Goal: Information Seeking & Learning: Learn about a topic

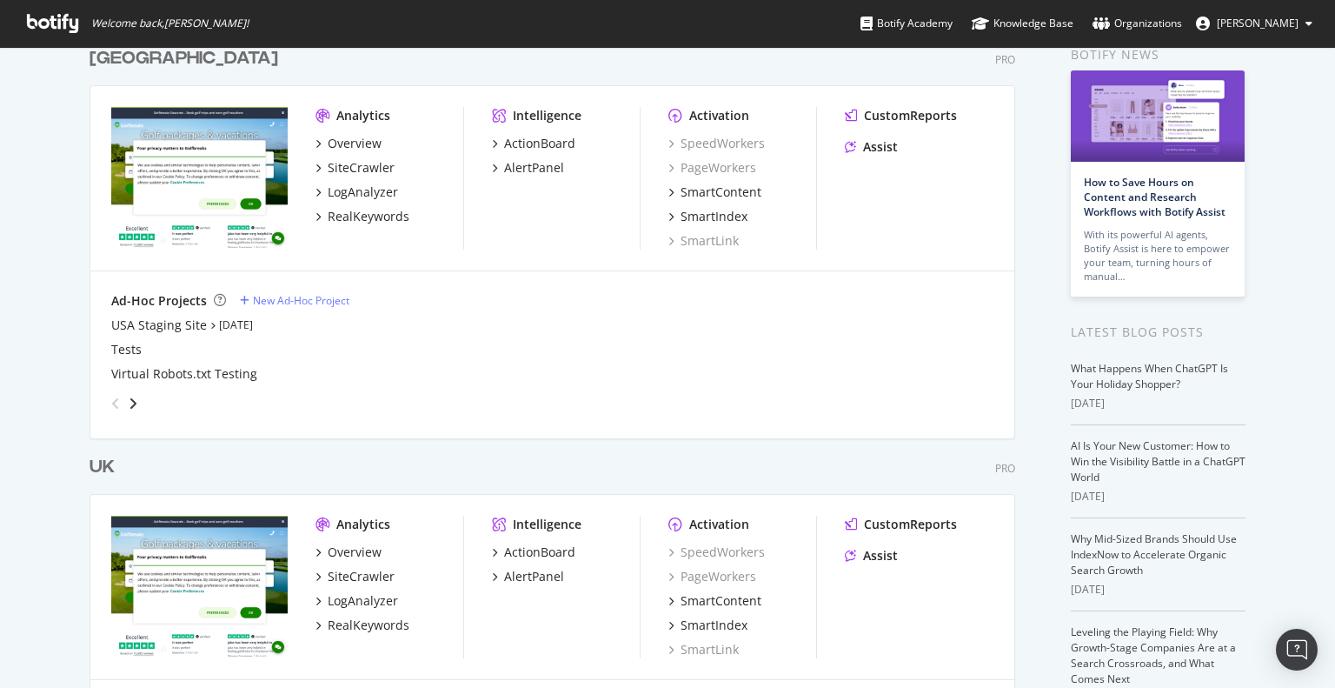
scroll to position [174, 0]
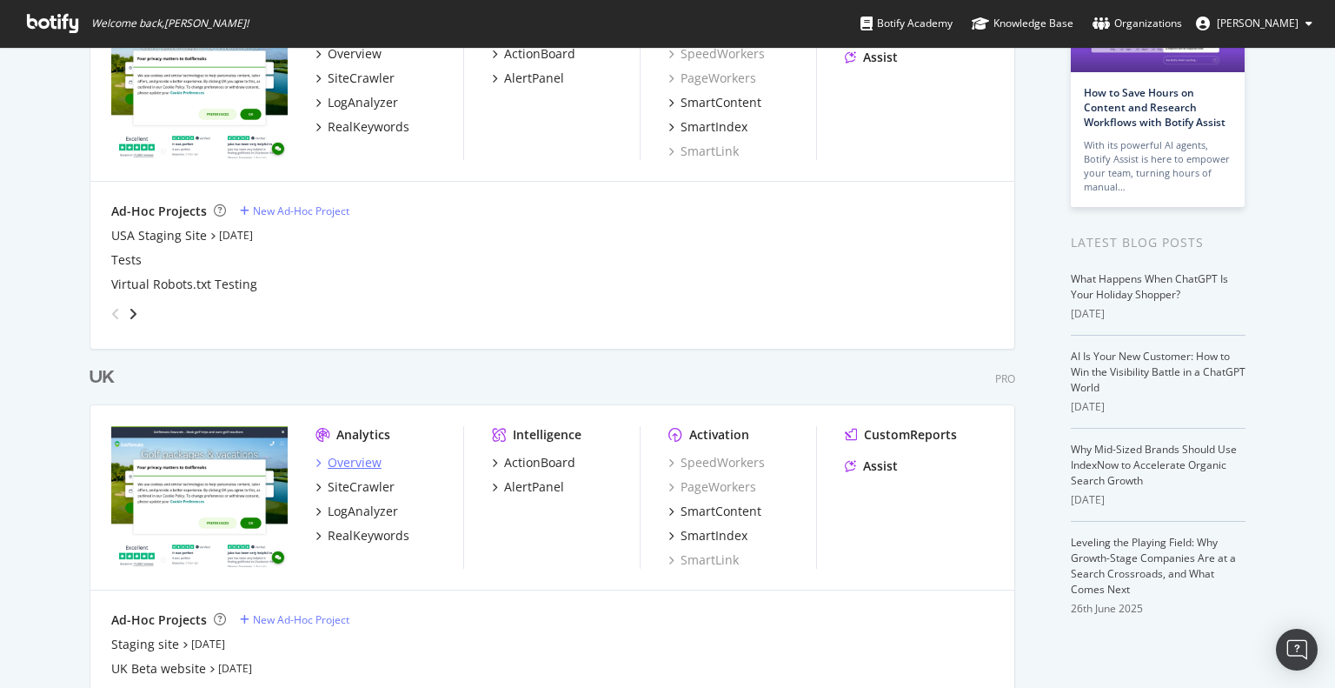
click at [362, 462] on div "Overview" at bounding box center [355, 462] width 54 height 17
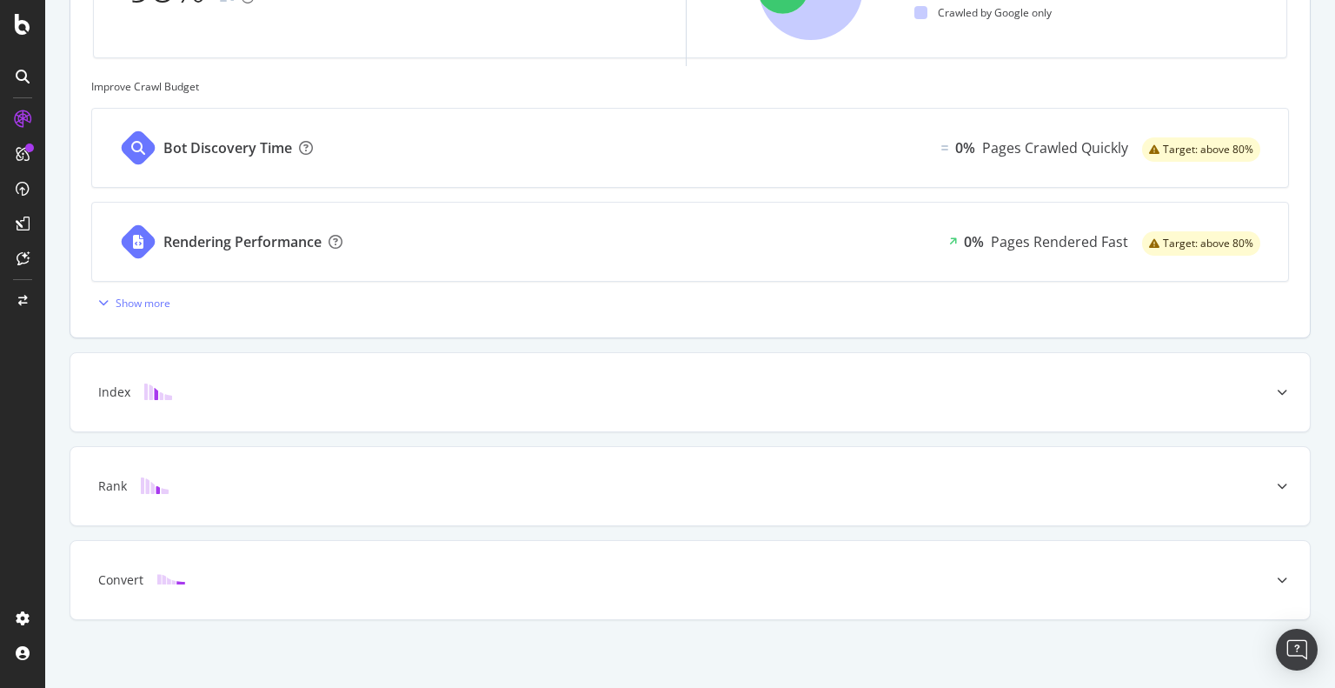
scroll to position [660, 0]
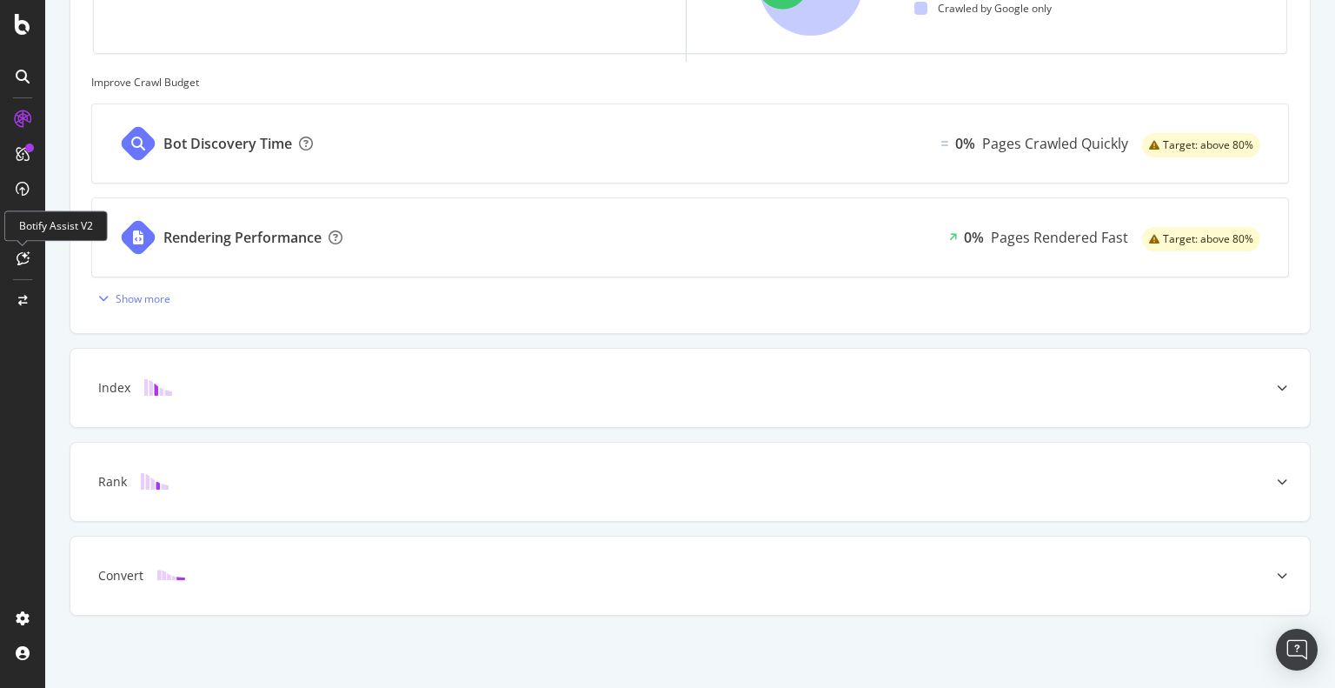
click at [24, 262] on icon at bounding box center [23, 258] width 13 height 14
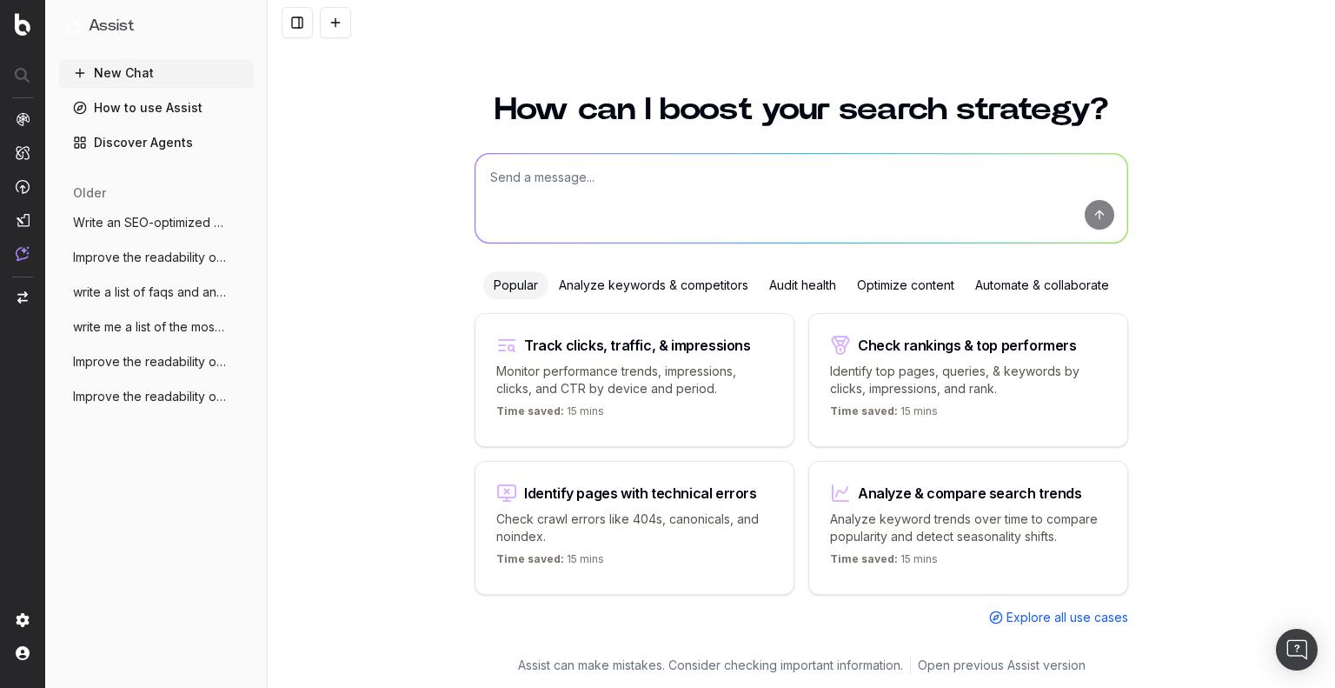
click at [662, 204] on textarea at bounding box center [801, 198] width 652 height 89
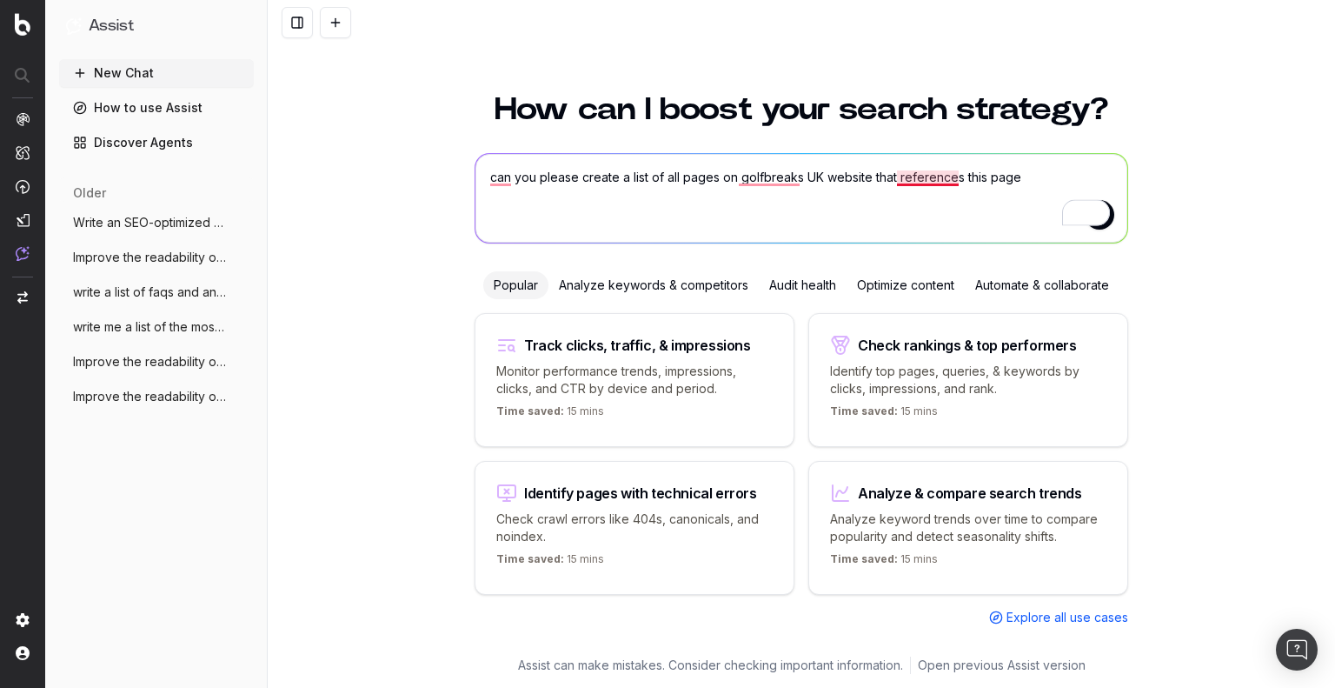
drag, startPoint x: 960, startPoint y: 176, endPoint x: 895, endPoint y: 175, distance: 64.3
click at [895, 175] on textarea "can you please create a list of all pages on golfbreaks UK website that referen…" at bounding box center [801, 198] width 652 height 89
click at [1022, 173] on textarea "can you please create a list of all pages on golfbreaks UK website that has lin…" at bounding box center [801, 198] width 652 height 89
click at [1051, 181] on textarea "can you please create a list of all pages on golfbreaks UK website that has lin…" at bounding box center [801, 198] width 652 height 89
paste textarea "https://staging-sarazen.golfbreaks.com/en-gb/tournaments/the-open-2025/"
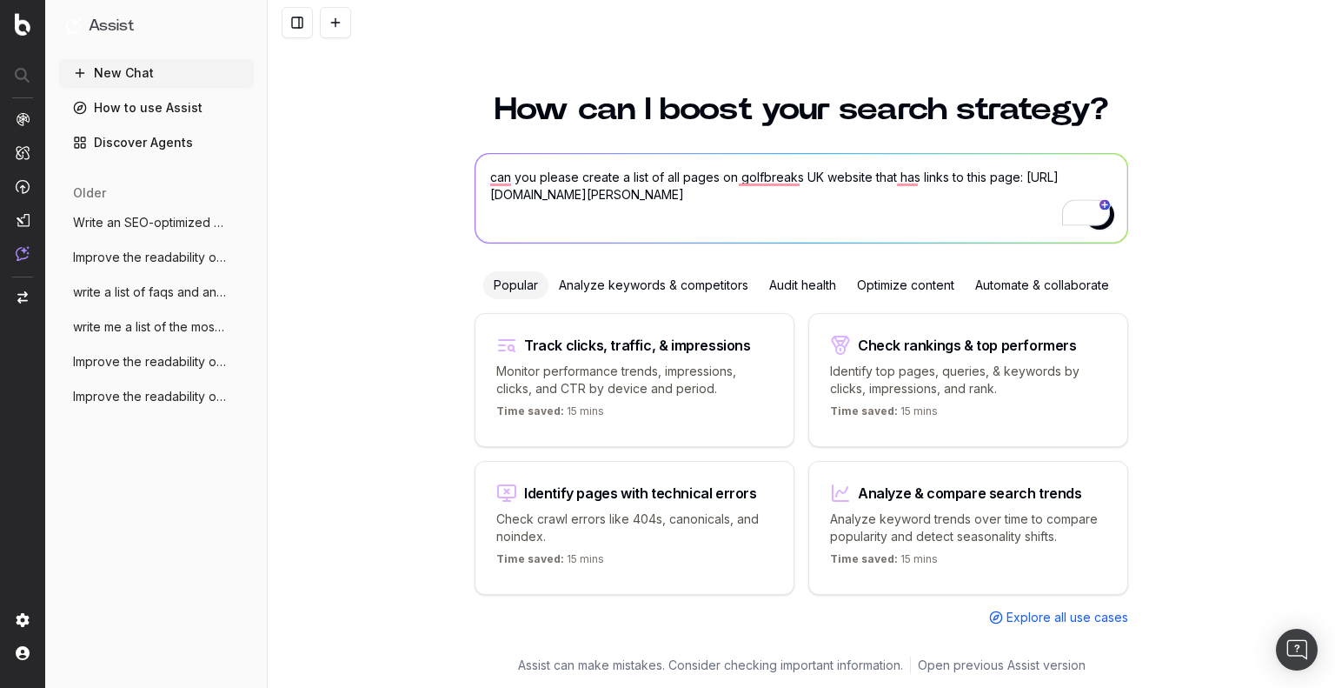
drag, startPoint x: 622, startPoint y: 196, endPoint x: 532, endPoint y: 194, distance: 90.4
click at [532, 194] on textarea "can you please create a list of all pages on golfbreaks UK website that has lin…" at bounding box center [801, 198] width 652 height 89
click at [912, 206] on textarea "can you please create a list of all pages on Golfbreaks UK website that has lin…" at bounding box center [801, 198] width 652 height 89
type textarea "can you please create a list of all pages on Golfbreaks UK website that has lin…"
click at [1140, 172] on div "How can I boost your search strategy? can you please create a list of all pages…" at bounding box center [801, 380] width 1067 height 615
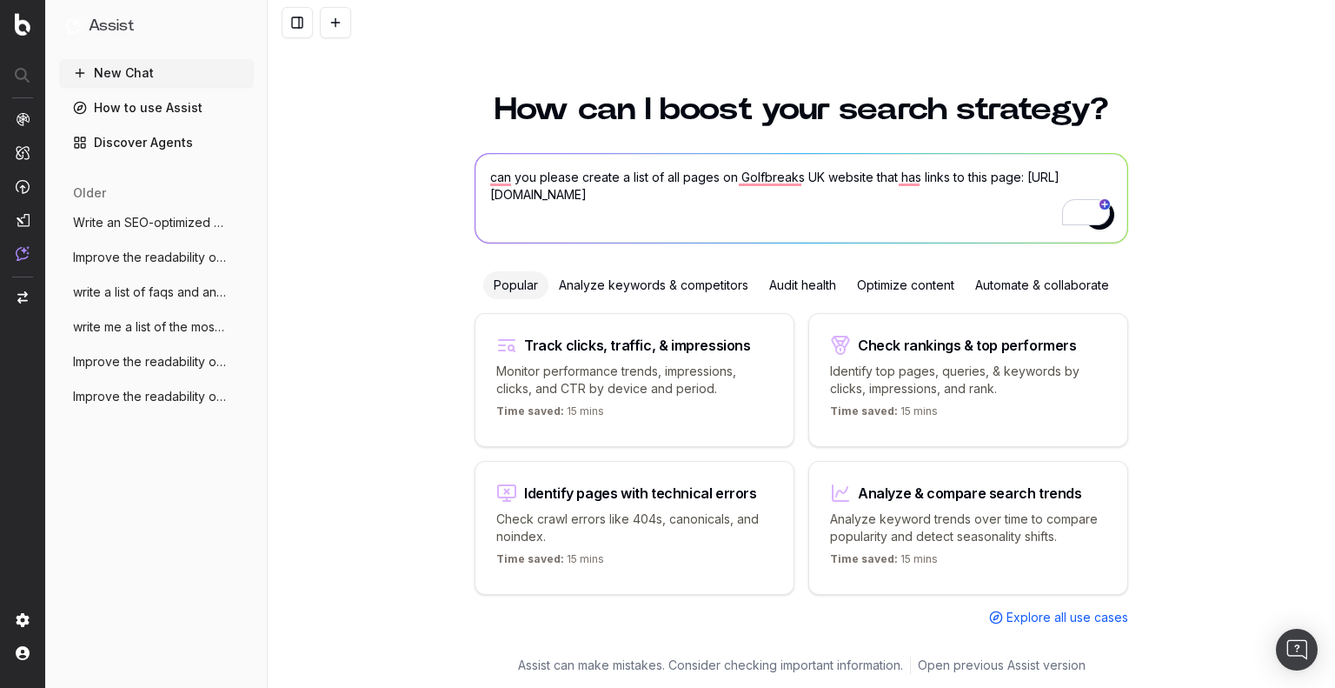
click at [1113, 218] on button "submit" at bounding box center [1100, 215] width 30 height 30
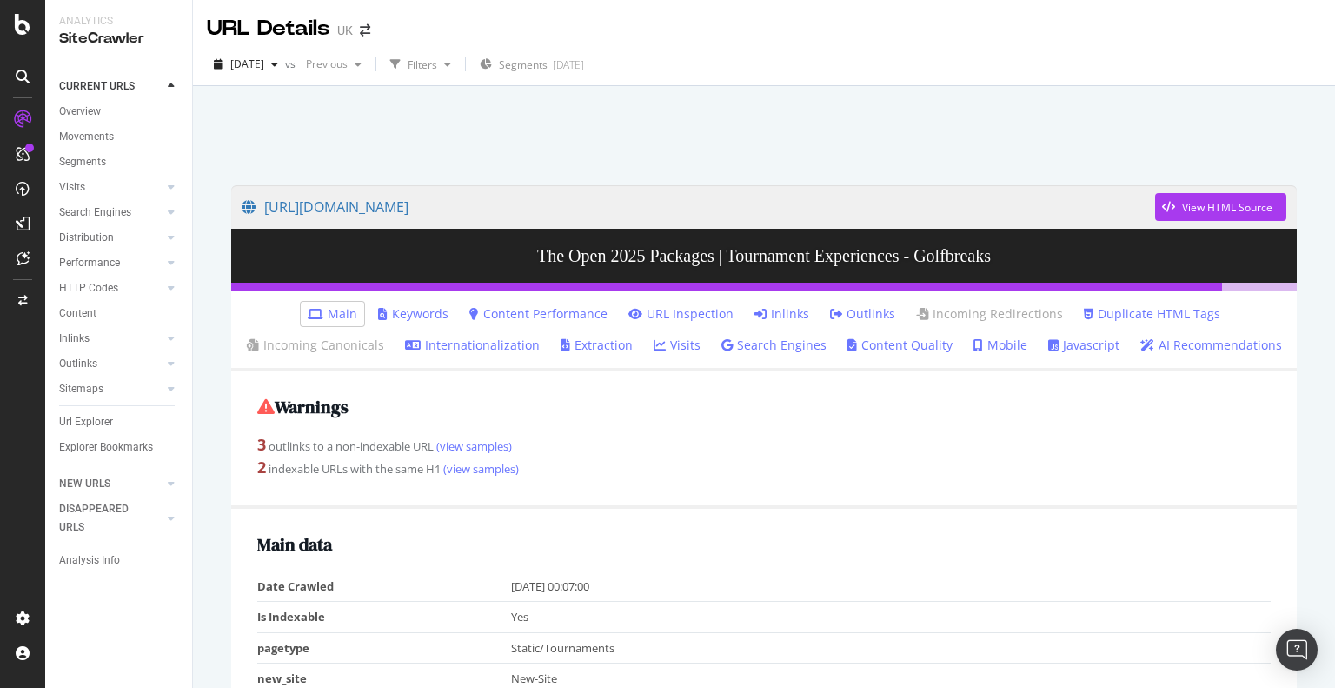
drag, startPoint x: 693, startPoint y: 314, endPoint x: 737, endPoint y: 493, distance: 184.5
click at [737, 493] on div "Warnings 3 outlinks to a non-indexable URL (view samples) 2 indexable URLs with…" at bounding box center [764, 439] width 1066 height 136
click at [682, 306] on link "URL Inspection" at bounding box center [680, 313] width 105 height 17
click at [793, 310] on link "Inlinks" at bounding box center [781, 313] width 55 height 17
click at [857, 306] on link "Outlinks" at bounding box center [862, 313] width 65 height 17
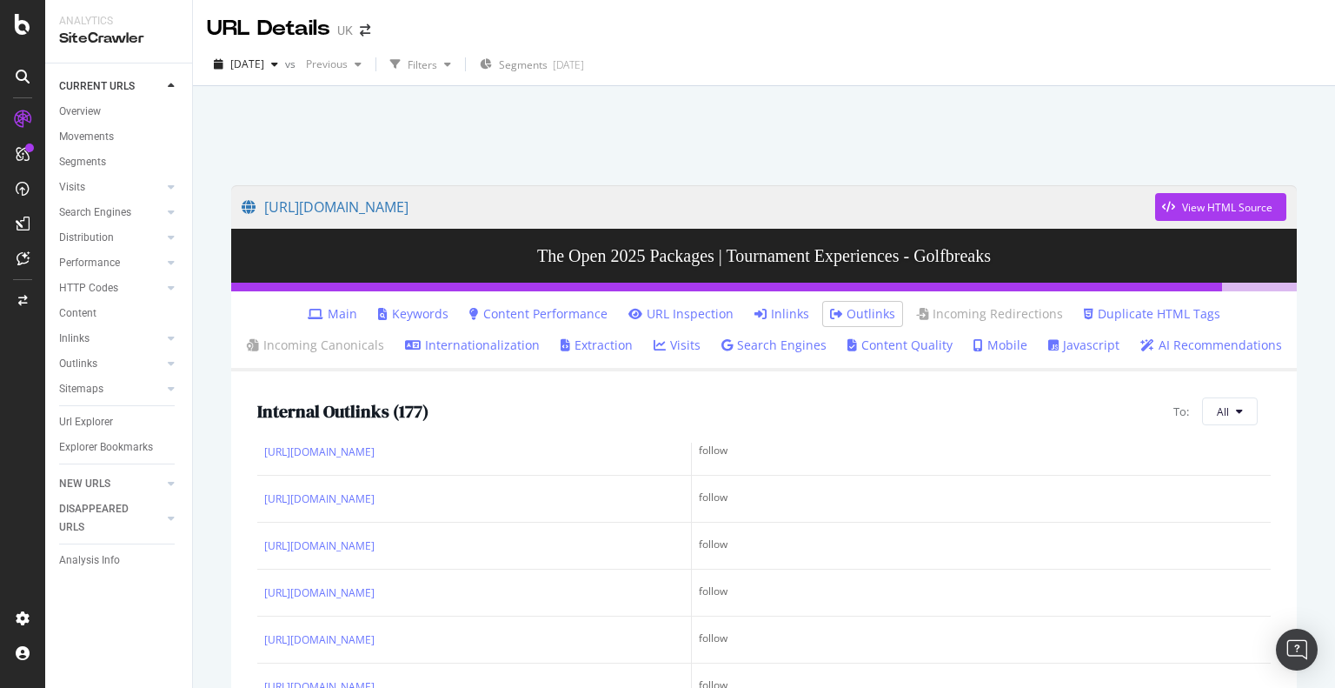
scroll to position [2173, 0]
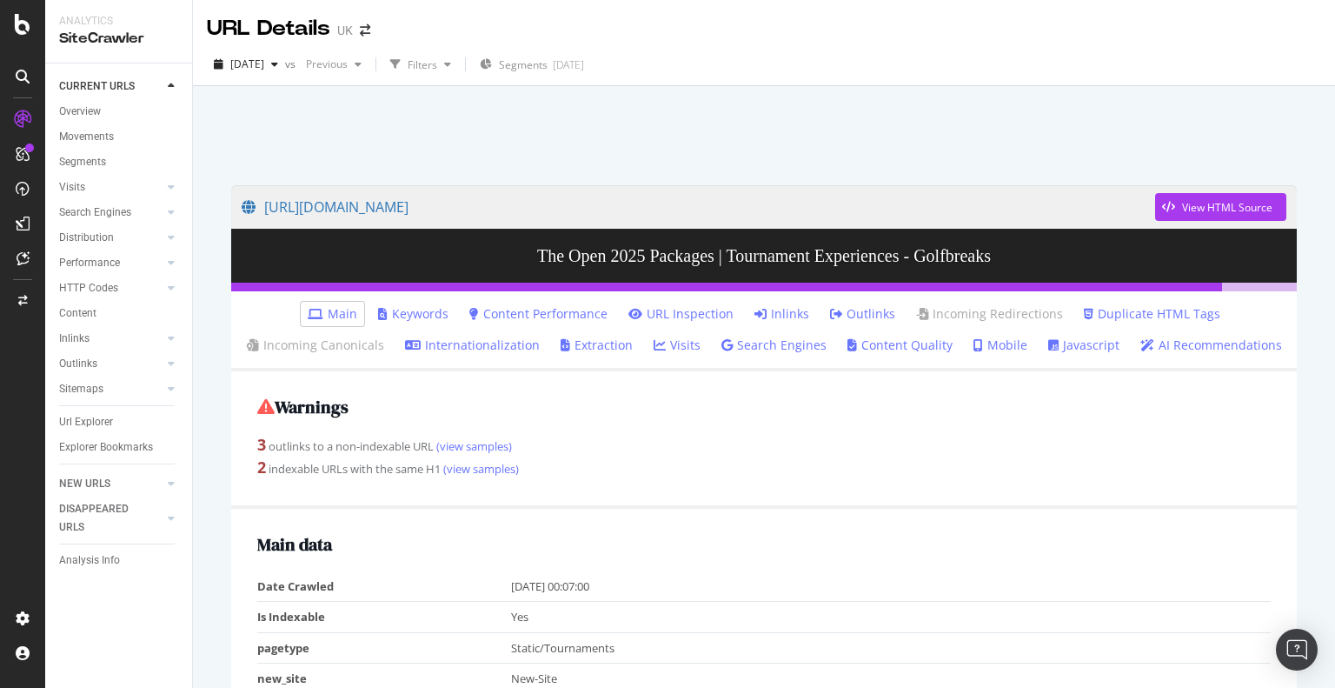
click at [694, 305] on link "URL Inspection" at bounding box center [680, 313] width 105 height 17
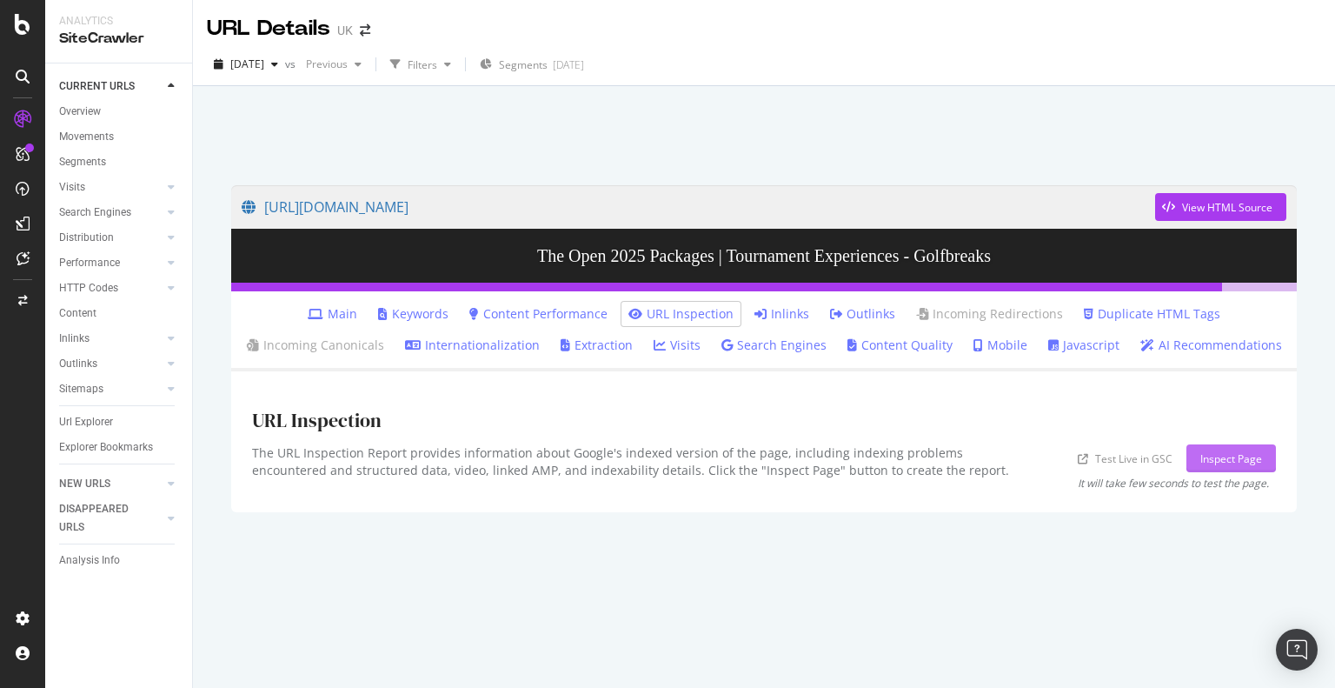
click at [1226, 463] on div "Inspect Page" at bounding box center [1231, 458] width 62 height 15
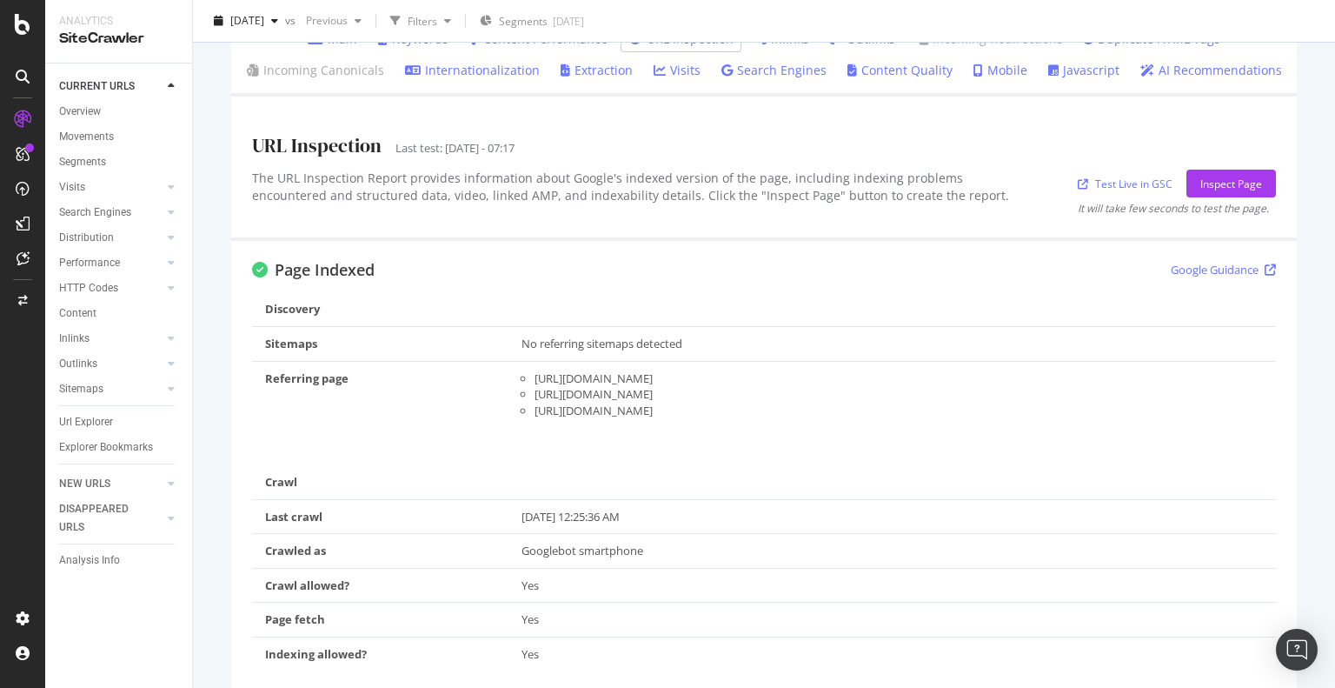
scroll to position [296, 0]
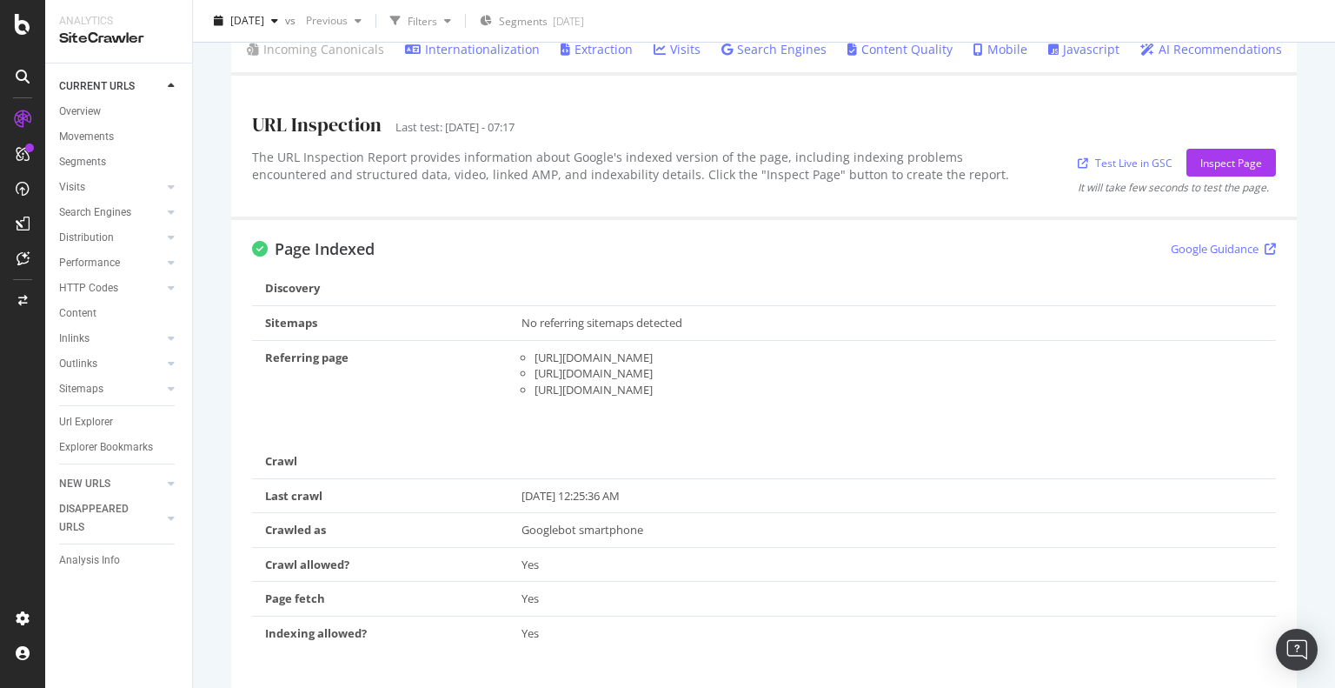
click at [747, 581] on td "Yes" at bounding box center [892, 598] width 768 height 35
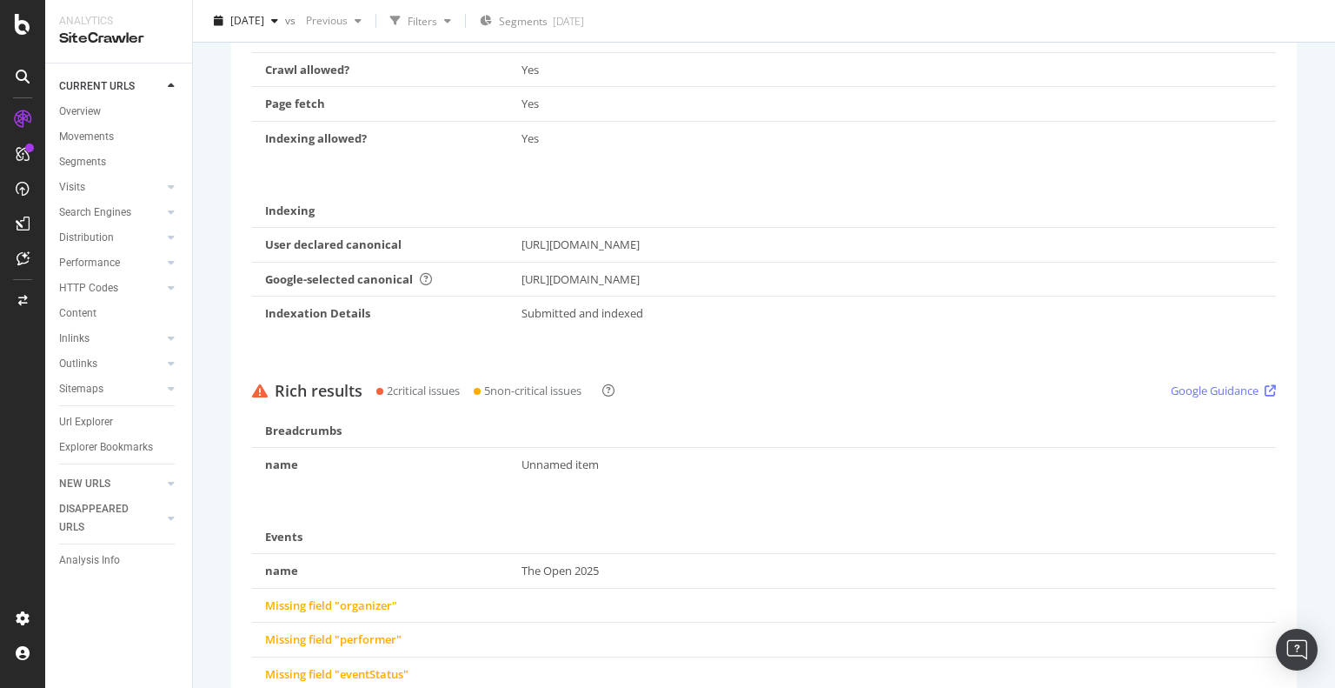
scroll to position [789, 0]
click at [933, 388] on div "Rich results 2 critical issues 5 non-critical issues Google Guidance" at bounding box center [764, 391] width 1024 height 17
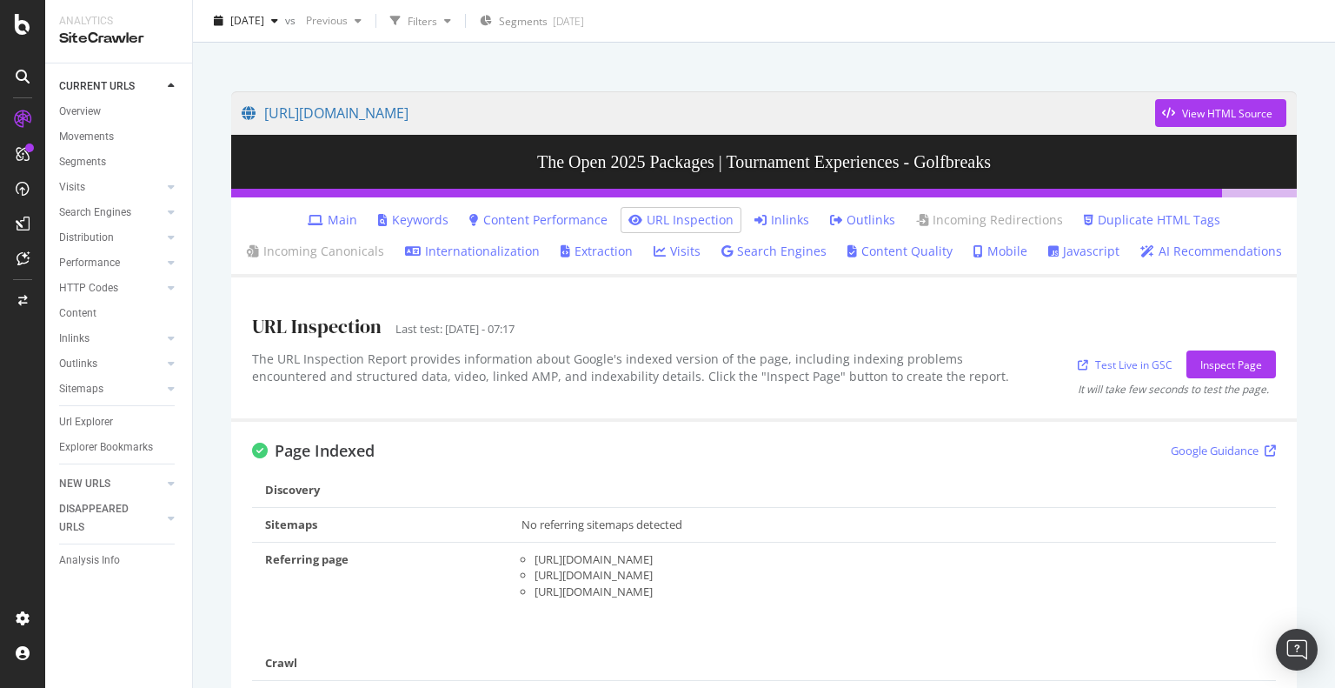
scroll to position [91, 0]
